Goal: Check status: Check status

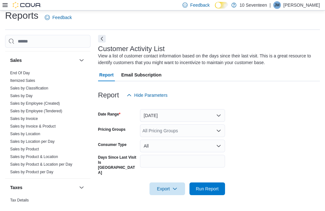
scroll to position [428, 0]
click at [36, 132] on link "Sales by Location" at bounding box center [25, 134] width 30 height 4
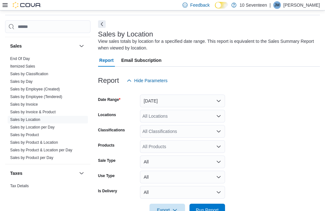
click at [195, 104] on button "[DATE]" at bounding box center [182, 101] width 85 height 13
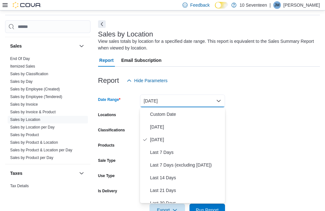
click at [191, 141] on span "[DATE]" at bounding box center [186, 140] width 72 height 8
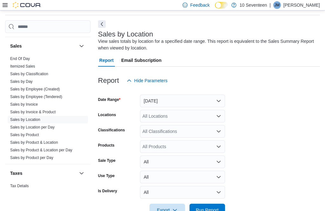
click at [210, 207] on span "Run Report" at bounding box center [207, 210] width 28 height 13
click at [213, 207] on span "Run Report" at bounding box center [207, 210] width 28 height 13
click at [211, 207] on span "Run Report" at bounding box center [207, 210] width 28 height 13
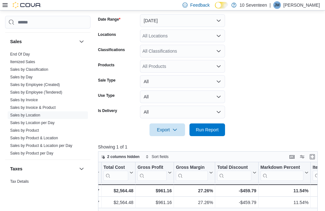
scroll to position [0, 379]
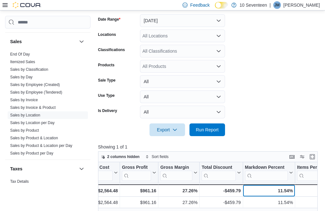
click at [271, 193] on div "11.54%" at bounding box center [269, 191] width 48 height 8
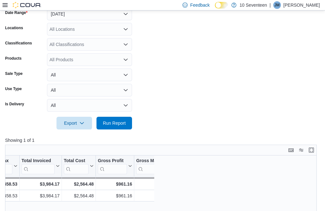
scroll to position [0, 0]
